Goal: Find specific page/section

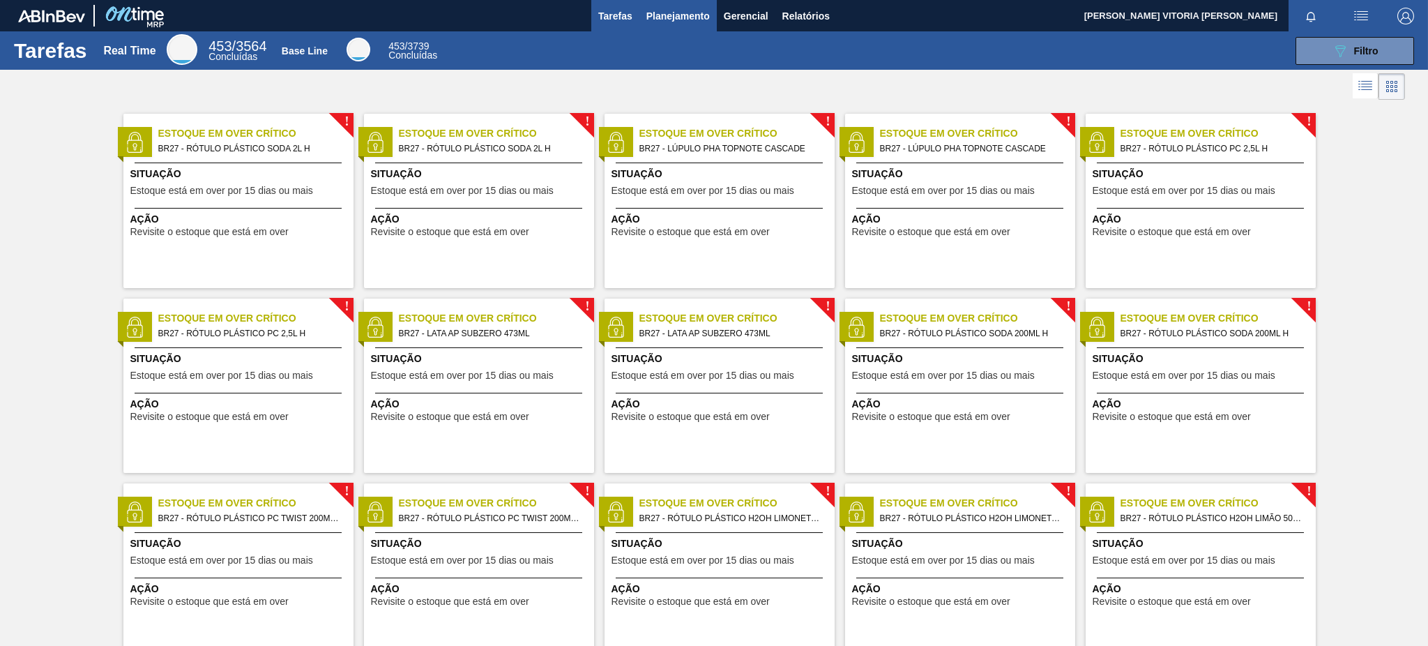
click at [686, 11] on span "Planejamento" at bounding box center [678, 16] width 63 height 17
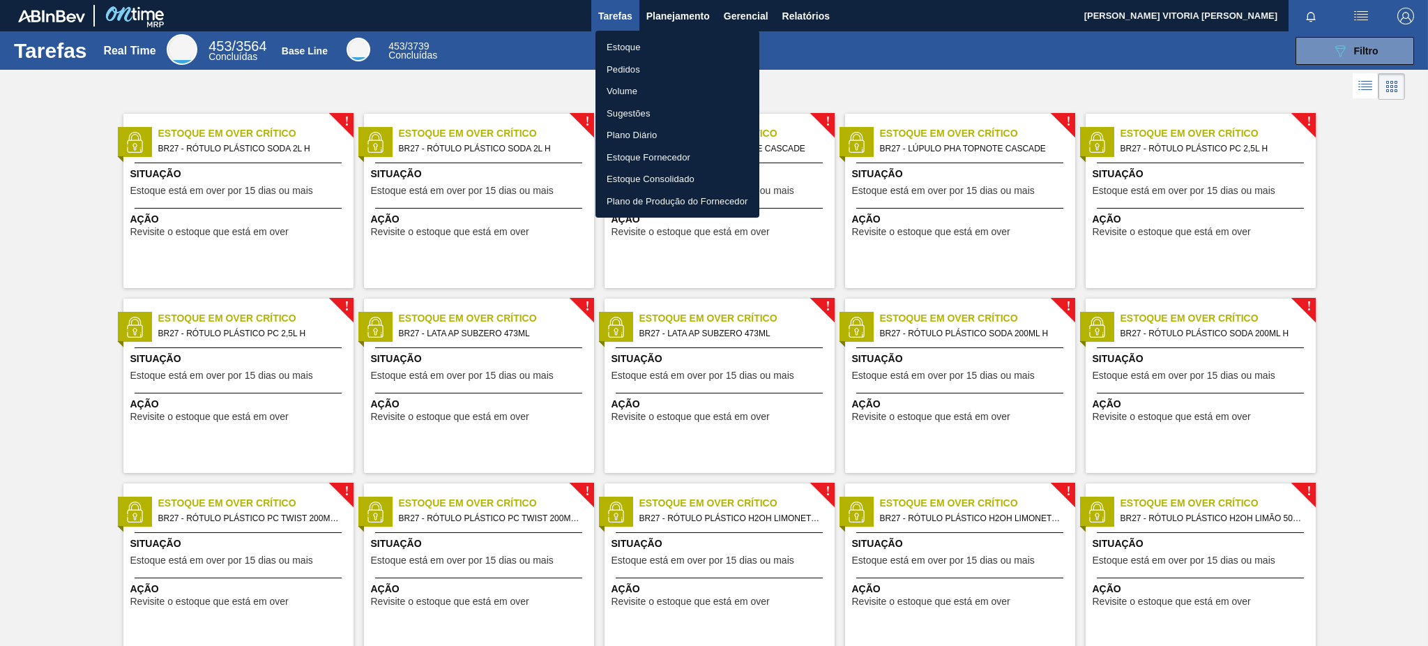
click at [648, 48] on li "Estoque" at bounding box center [678, 47] width 164 height 22
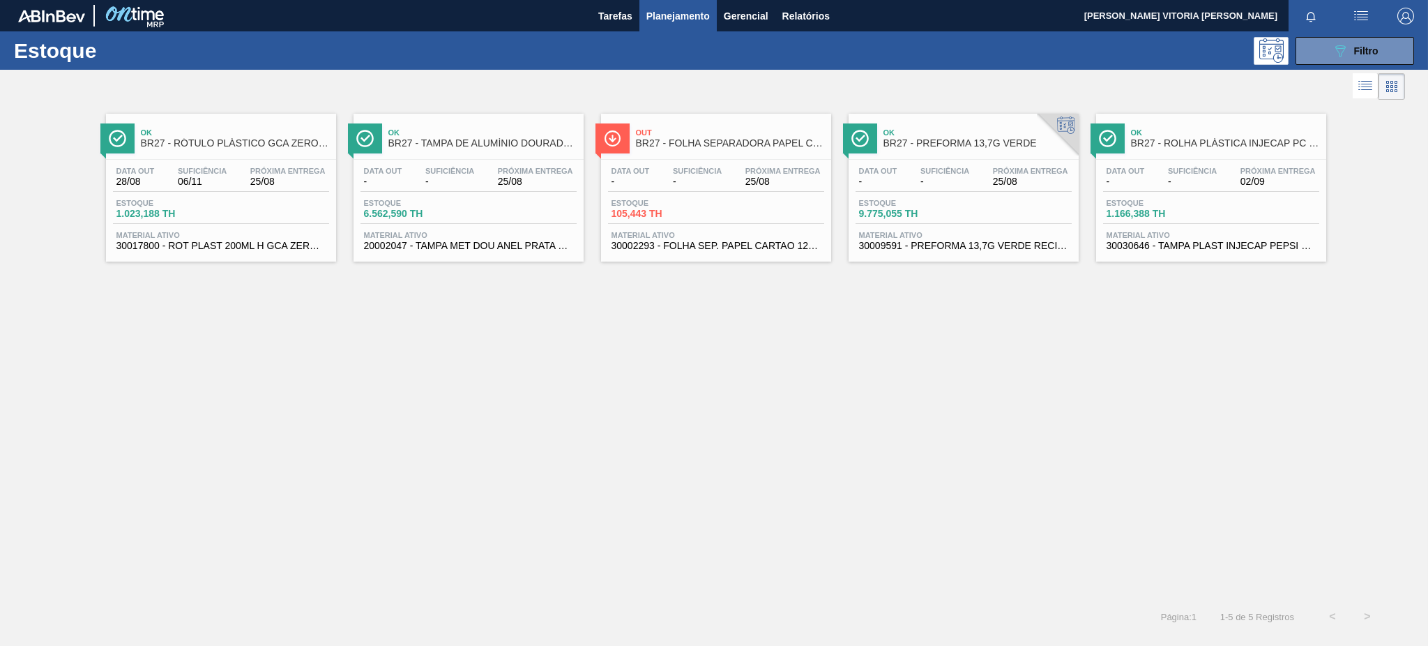
click at [1278, 175] on div "Próxima Entrega 02/09" at bounding box center [1278, 177] width 82 height 20
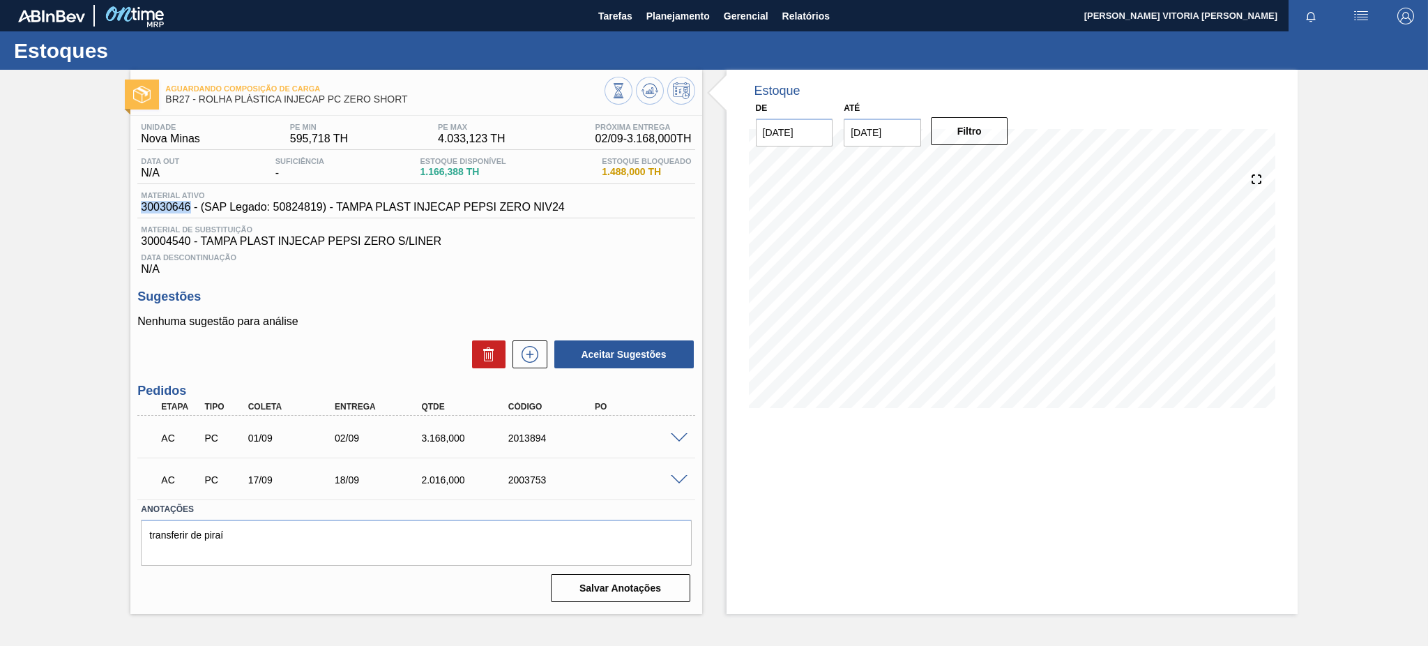
drag, startPoint x: 137, startPoint y: 209, endPoint x: 188, endPoint y: 208, distance: 50.2
click at [188, 208] on div "Material ativo 30030646 - (SAP Legado: 50824819) - TAMPA PLAST INJECAP PEPSI ZE…" at bounding box center [352, 202] width 430 height 22
copy span "30030646"
